Goal: Information Seeking & Learning: Find specific page/section

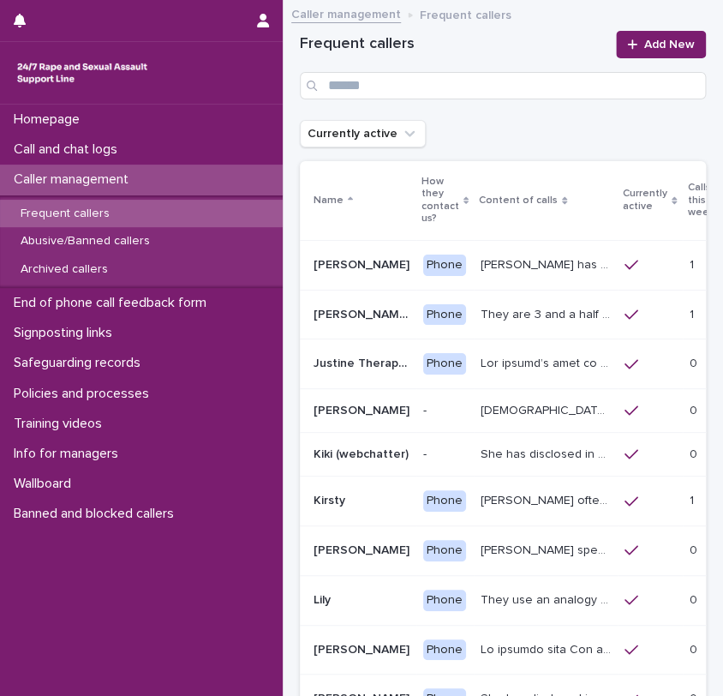
click at [87, 364] on p "Safeguarding records" at bounding box center [80, 363] width 147 height 16
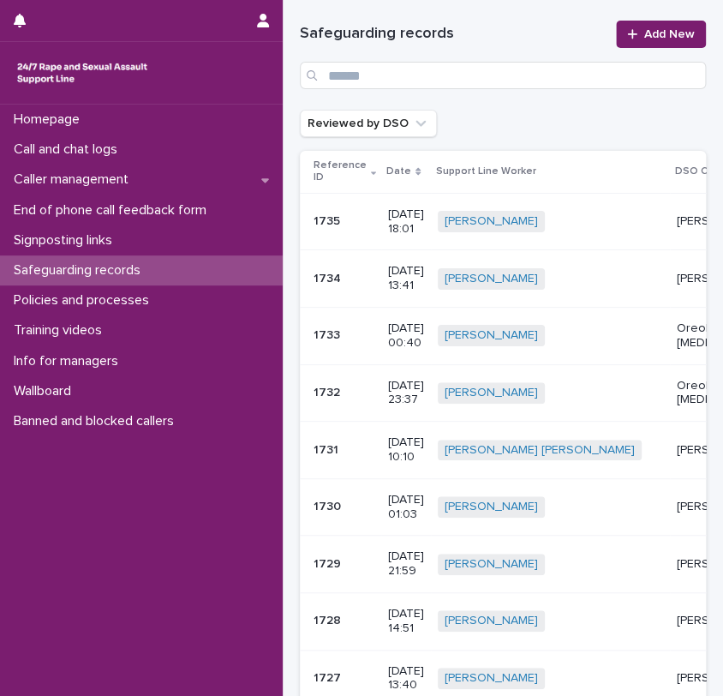
click at [677, 275] on p "[PERSON_NAME]" at bounding box center [723, 279] width 93 height 15
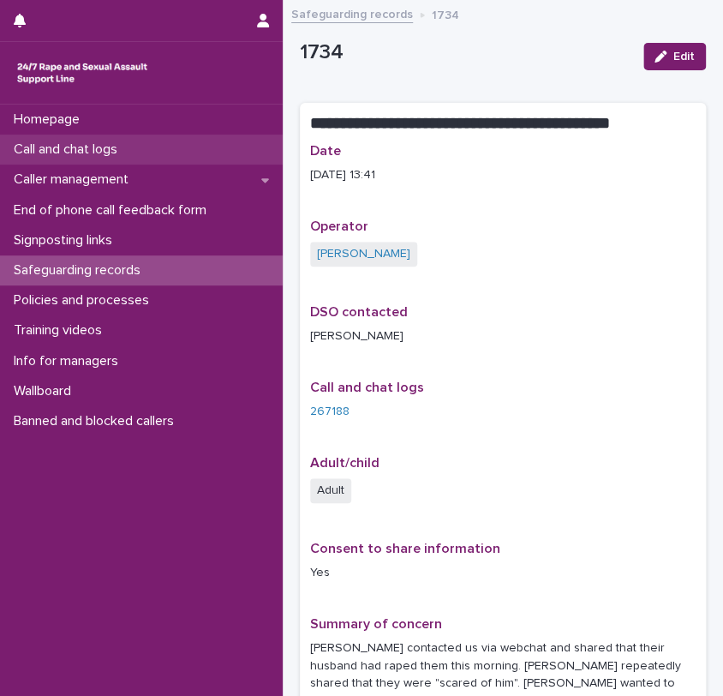
click at [94, 151] on p "Call and chat logs" at bounding box center [69, 149] width 124 height 16
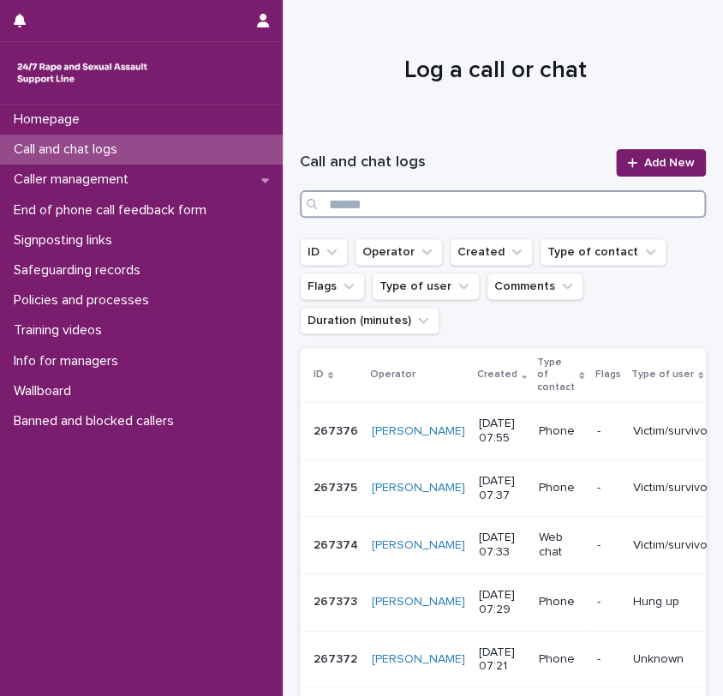
click at [532, 207] on input "Search" at bounding box center [503, 203] width 406 height 27
click at [401, 256] on button "Operator" at bounding box center [399, 251] width 88 height 27
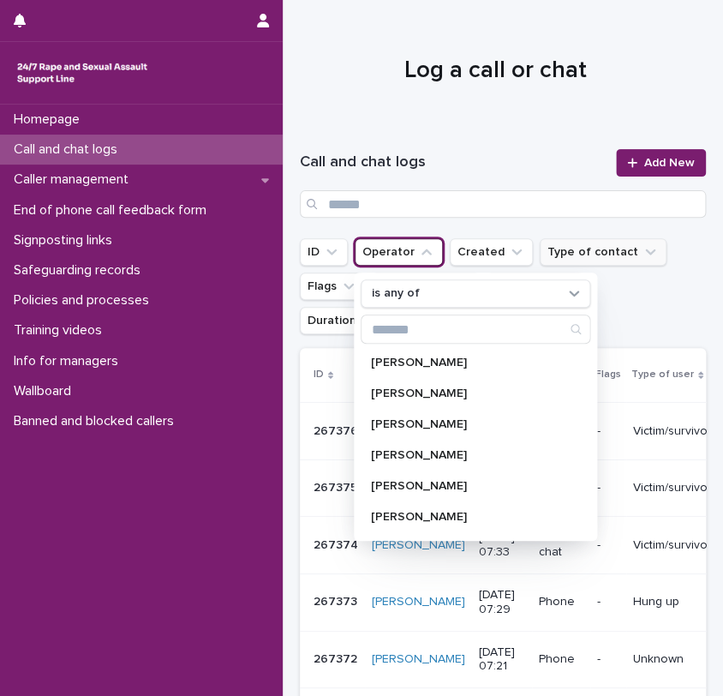
click at [584, 243] on button "Type of contact" at bounding box center [603, 251] width 127 height 27
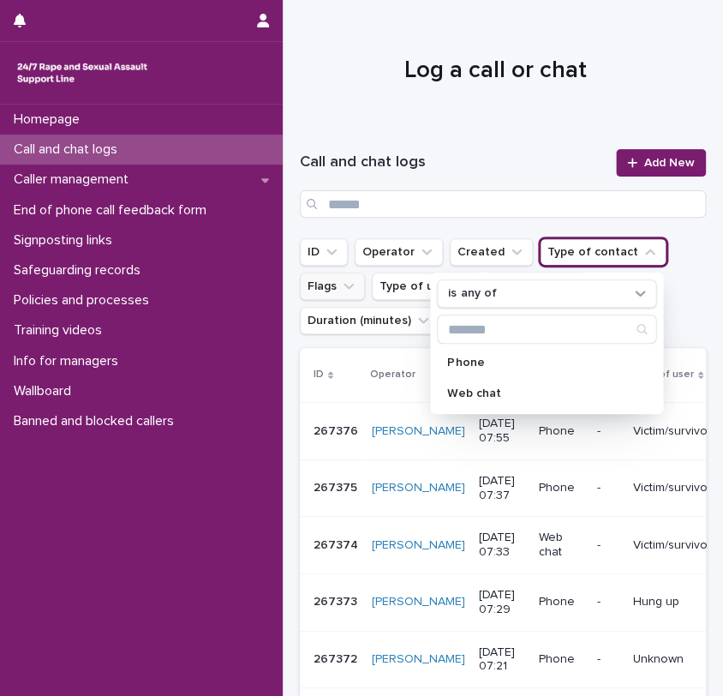
click at [348, 292] on icon "Flags" at bounding box center [348, 286] width 17 height 17
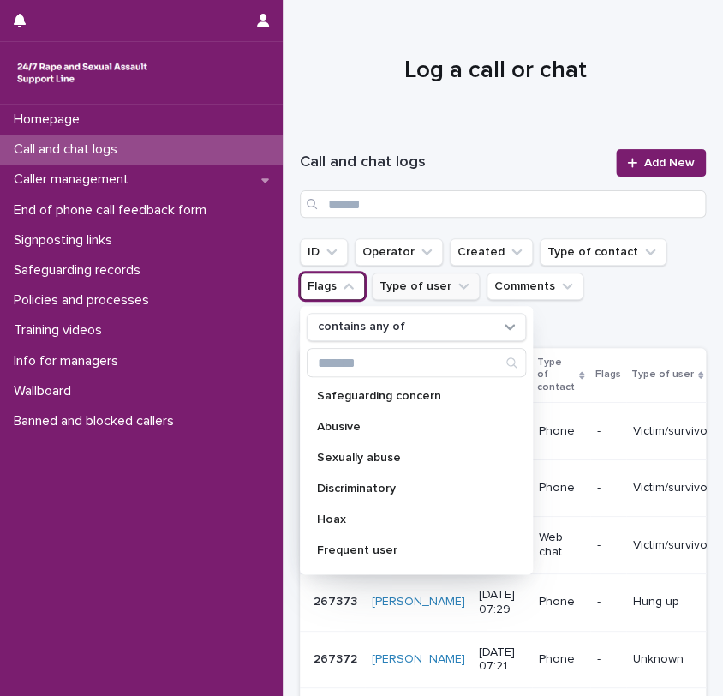
click at [405, 293] on button "Type of user" at bounding box center [426, 286] width 108 height 27
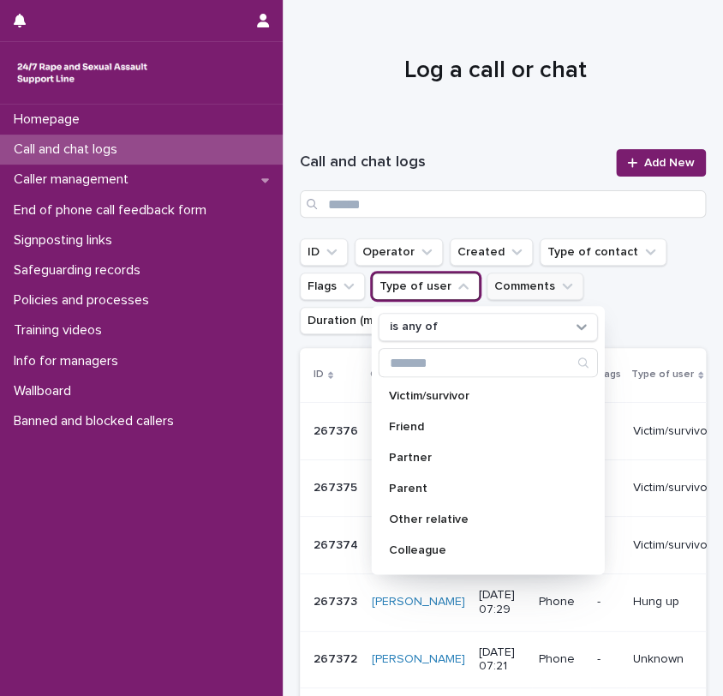
click at [504, 289] on button "Comments" at bounding box center [535, 286] width 97 height 27
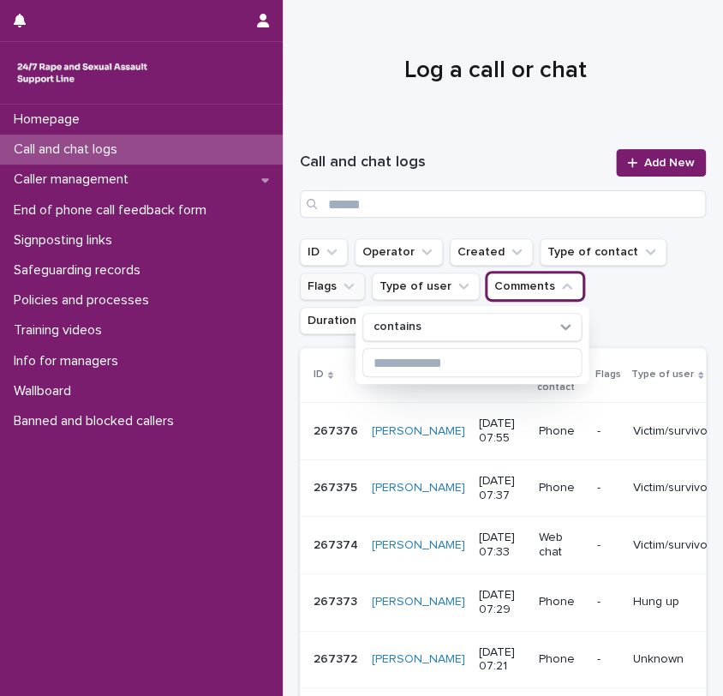
click at [336, 287] on button "Flags" at bounding box center [332, 286] width 65 height 27
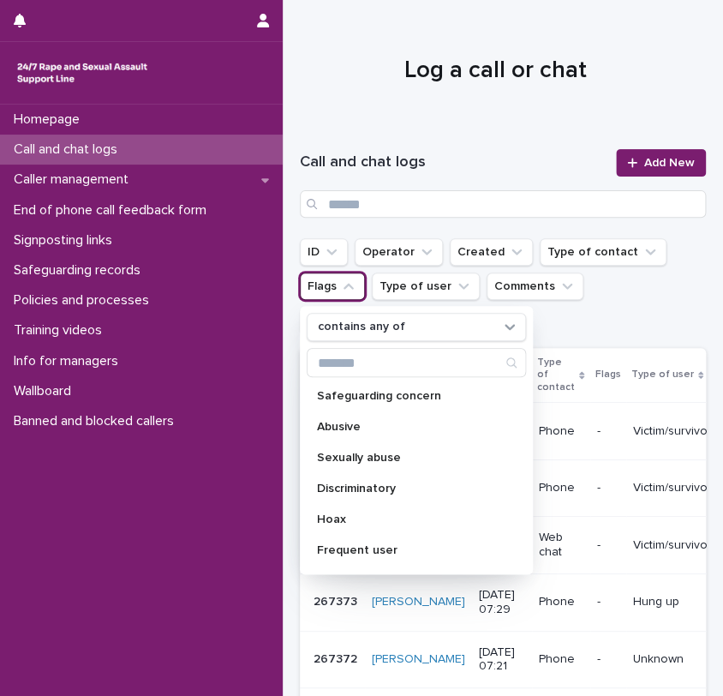
scroll to position [182, 0]
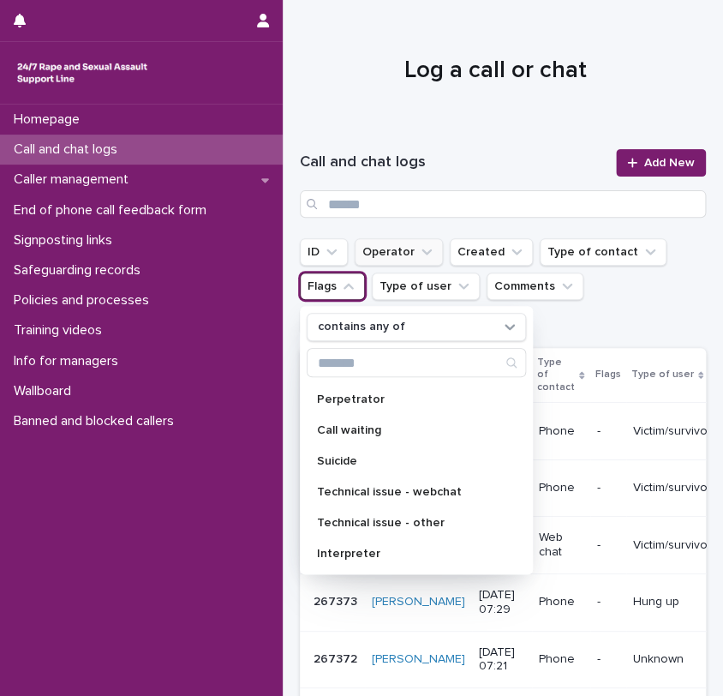
click at [387, 255] on button "Operator" at bounding box center [399, 251] width 88 height 27
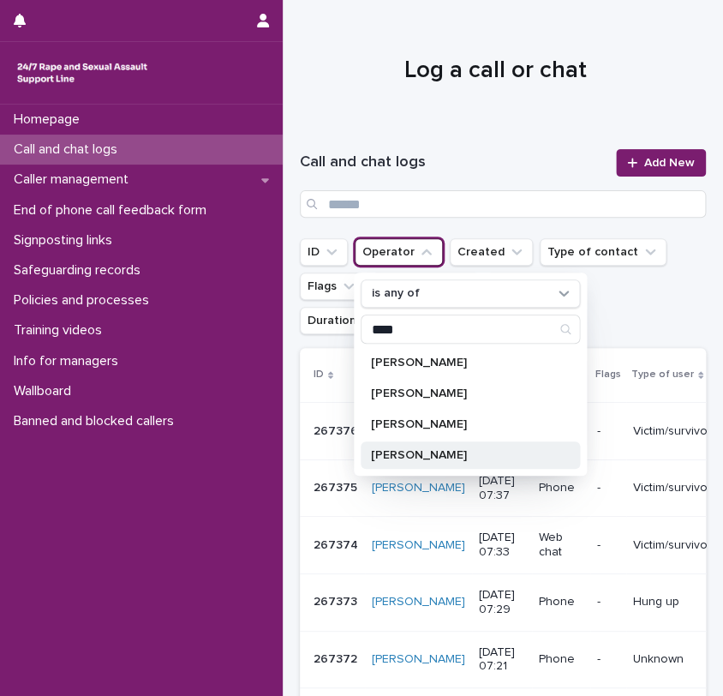
type input "****"
click at [426, 447] on div "[PERSON_NAME]" at bounding box center [470, 454] width 219 height 27
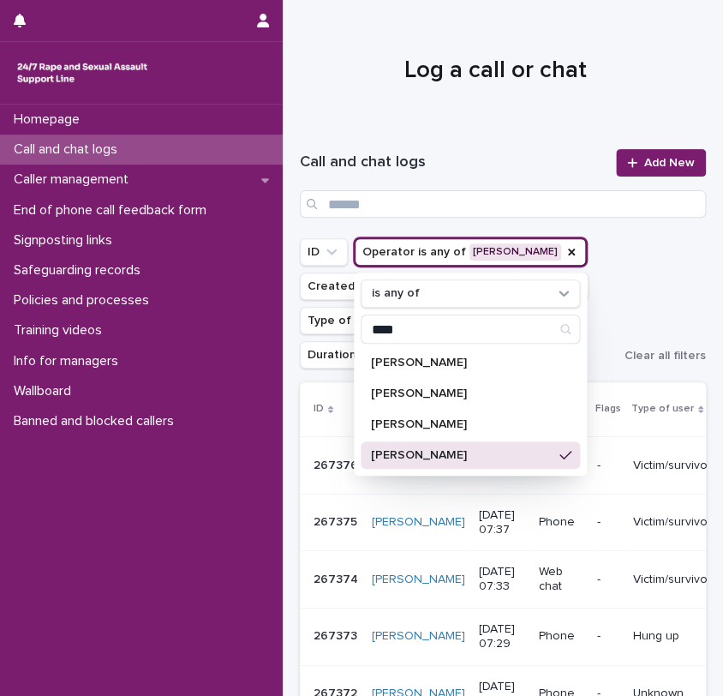
click at [519, 120] on div at bounding box center [496, 63] width 426 height 129
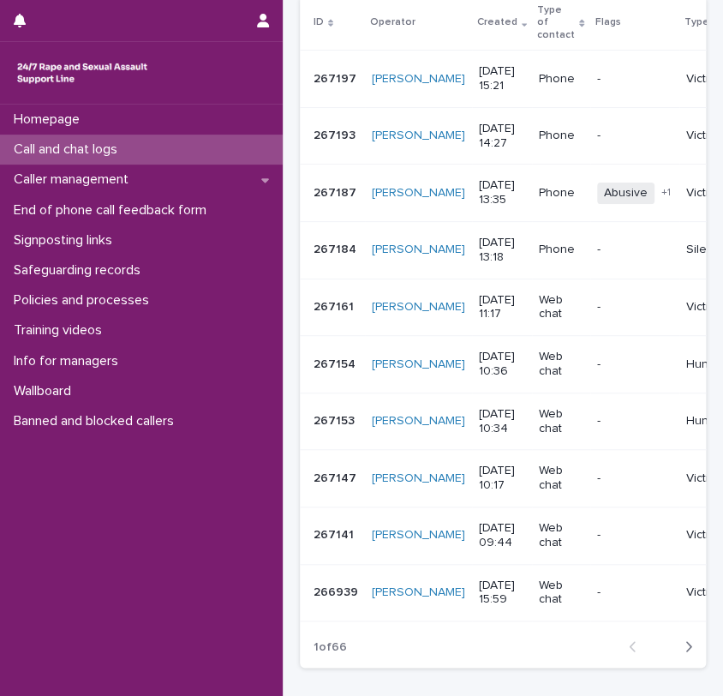
scroll to position [402, 0]
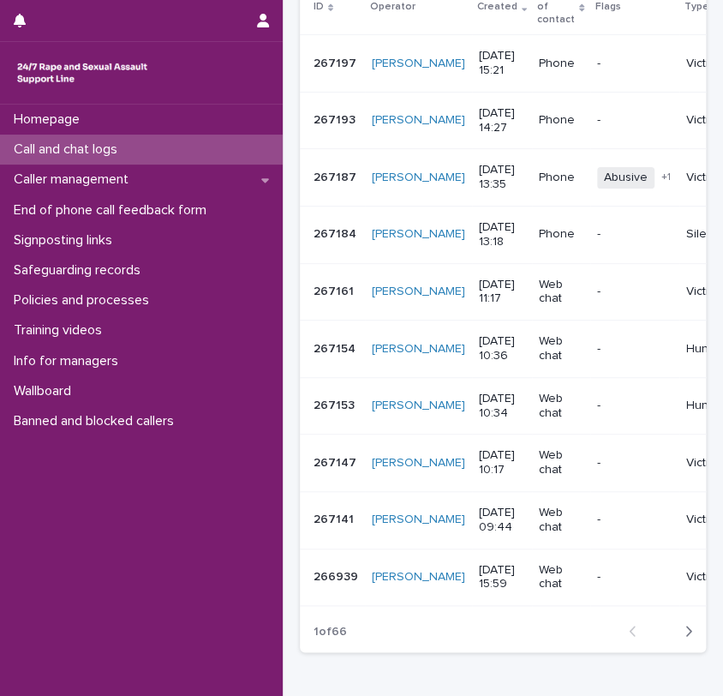
click at [685, 639] on icon "button" at bounding box center [689, 630] width 8 height 15
